Goal: Check status

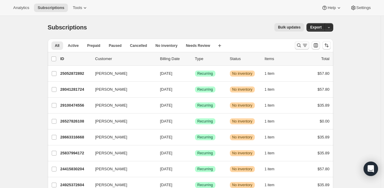
click at [299, 46] on icon "Search and filter results" at bounding box center [299, 46] width 4 height 4
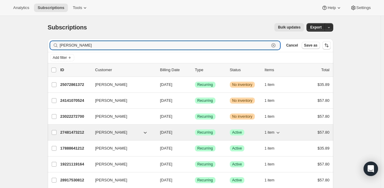
type input "[PERSON_NAME]"
click at [74, 133] on p "27481473212" at bounding box center [75, 132] width 30 height 6
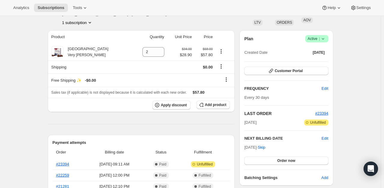
scroll to position [42, 0]
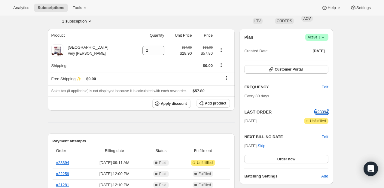
click at [323, 111] on span "#23394" at bounding box center [321, 112] width 13 height 5
